Goal: Use online tool/utility: Use online tool/utility

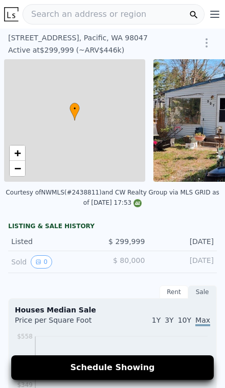
scroll to position [0, 4]
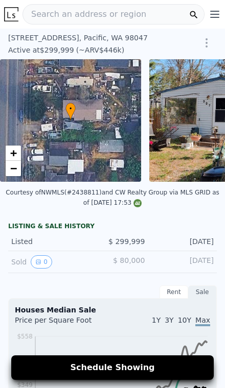
click at [19, 39] on div "[STREET_ADDRESS]" at bounding box center [91, 38] width 166 height 10
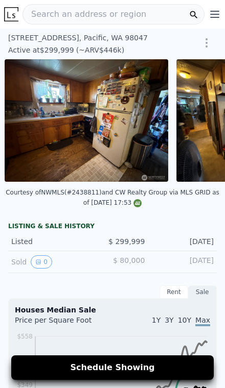
scroll to position [0, 316]
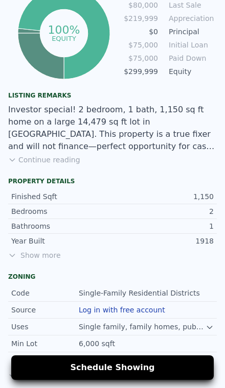
click at [36, 258] on span "Show more" at bounding box center [112, 255] width 209 height 10
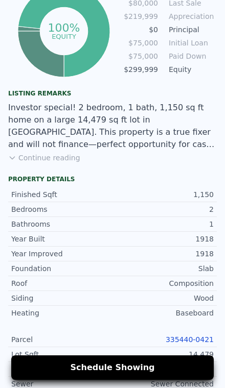
scroll to position [519, 0]
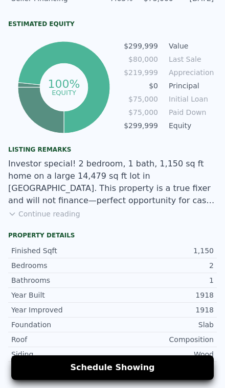
click at [47, 214] on button "Continue reading" at bounding box center [44, 214] width 72 height 10
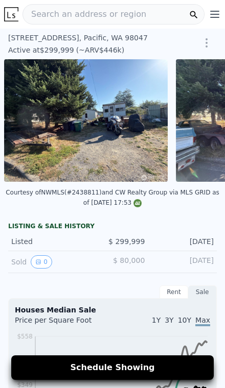
scroll to position [0, 2377]
click at [127, 121] on img at bounding box center [86, 120] width 164 height 123
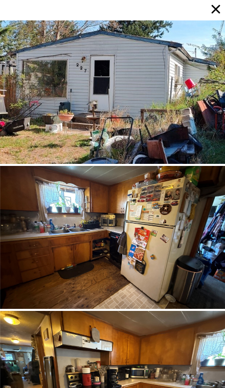
scroll to position [0, 0]
click at [222, 14] on icon at bounding box center [216, 9] width 14 height 14
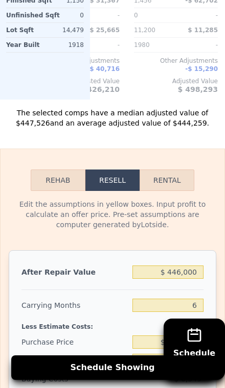
scroll to position [1840, 0]
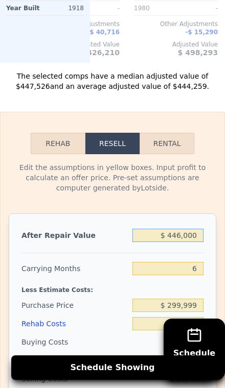
click at [194, 229] on input "$ 446,000" at bounding box center [167, 235] width 71 height 13
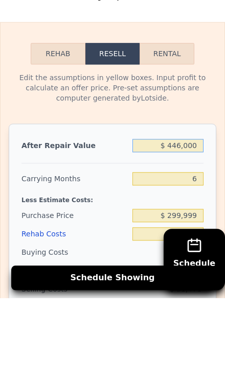
type input "$ 44,600"
type input "-$ 281,301"
type input "$ 4,460"
type input "-$ 318,578"
type input "$ 446"
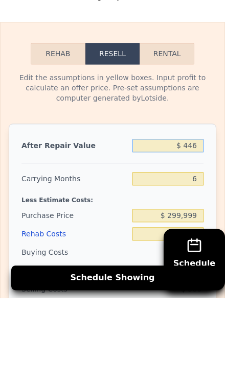
type input "-$ 322,304"
type input "$ 44"
type input "-$ 322,678"
type input "$ 4"
type input "-$ 322,715"
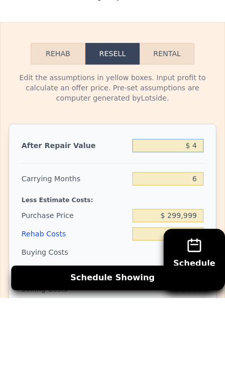
type input "$ 45"
type input "-$ 322,677"
type input "$ 450"
type input "-$ 322,300"
type input "$ 4,500"
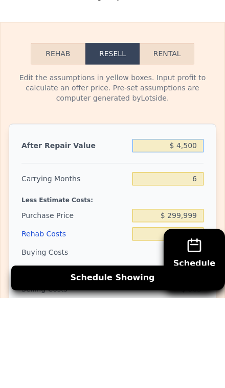
type input "-$ 318,541"
type input "$ 45,000"
type input "-$ 280,929"
type input "$ 450,000"
type input "$ 95,182"
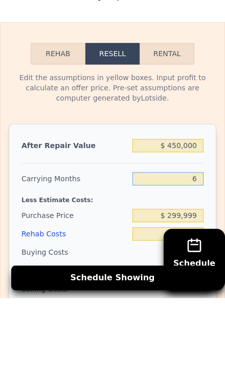
click at [201, 262] on input "6" at bounding box center [167, 268] width 71 height 13
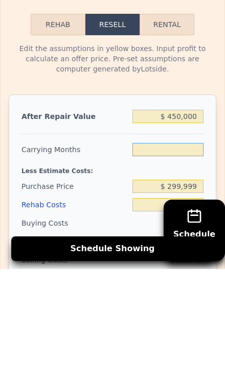
type input "3"
type input "$ 103,542"
type input "3"
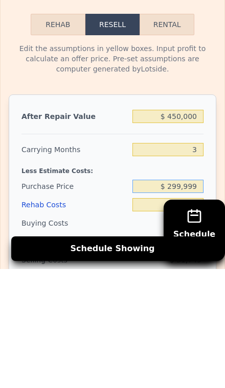
click at [201, 299] on input "$ 299,999" at bounding box center [167, 305] width 71 height 13
type input "$ 2"
type input "$ 250,000"
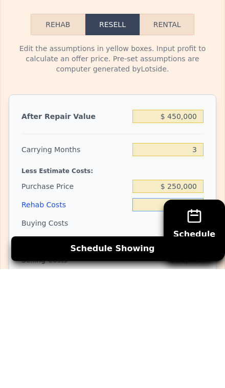
click at [201, 317] on input "$ 0" at bounding box center [167, 323] width 71 height 13
type input "$ 155,608"
type input "$ 8"
type input "$ 155,600"
type input "$ 80"
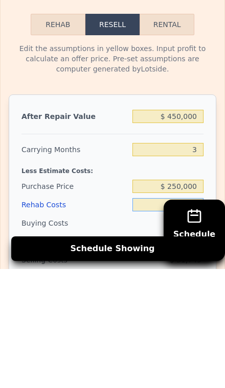
type input "$ 155,524"
type input "$ 800"
type input "$ 154,777"
type input "$ 8,000"
type input "$ 147,303"
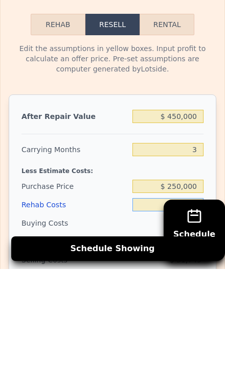
type input "$ 80,000"
type input "$ 72,567"
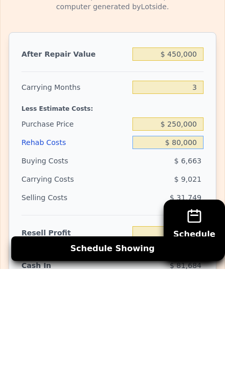
scroll to position [1948, 0]
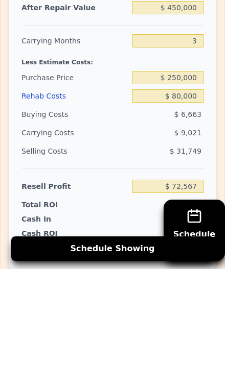
click at [70, 329] on div "Cash In $ 81,684" at bounding box center [112, 336] width 182 height 14
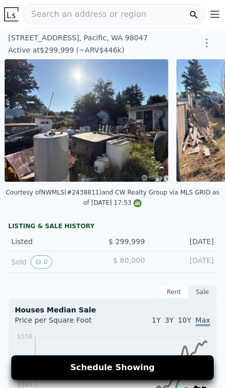
scroll to position [0, 2720]
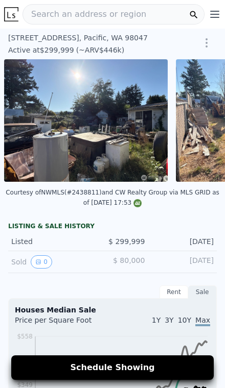
click at [126, 148] on img at bounding box center [86, 120] width 164 height 123
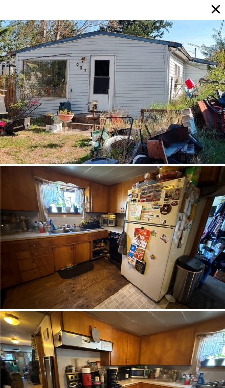
scroll to position [0, 0]
click at [216, 15] on icon at bounding box center [216, 9] width 14 height 14
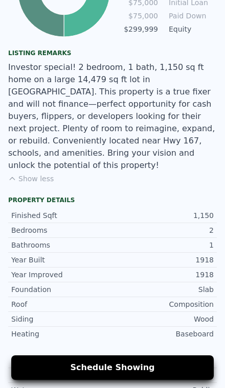
scroll to position [614, 0]
